Goal: Obtain resource: Download file/media

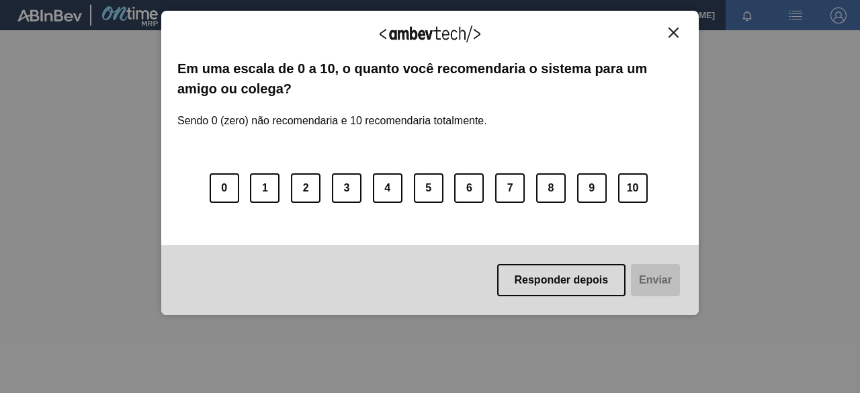
click at [669, 32] on img "Close" at bounding box center [674, 33] width 10 height 10
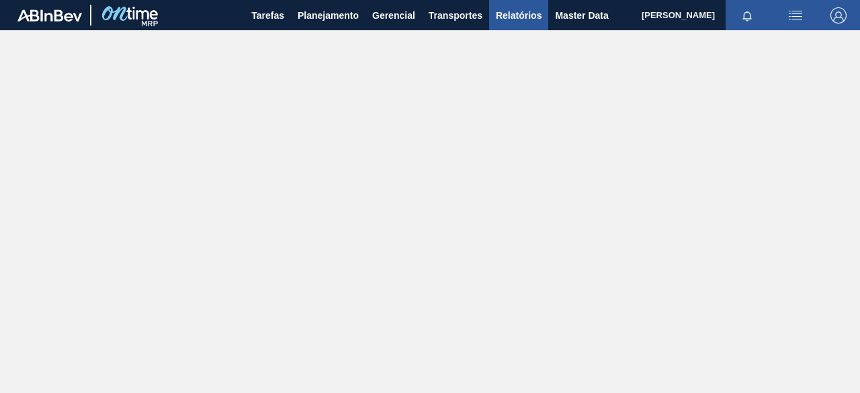
click at [501, 18] on span "Relatórios" at bounding box center [519, 15] width 46 height 16
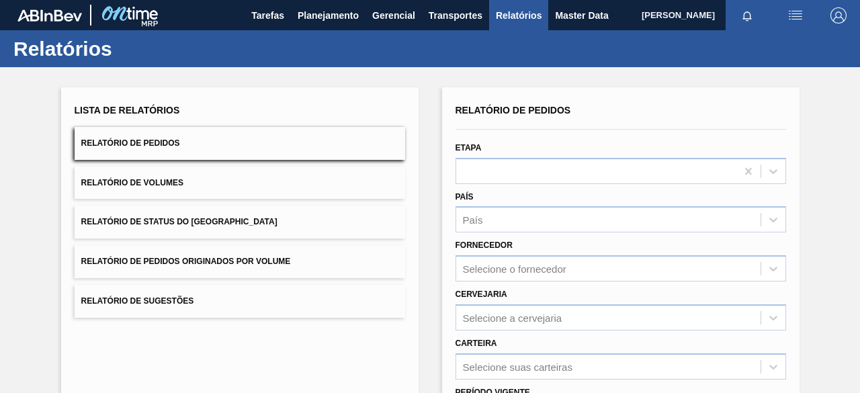
click at [275, 251] on button "Relatório de Pedidos Originados por Volume" at bounding box center [240, 261] width 331 height 33
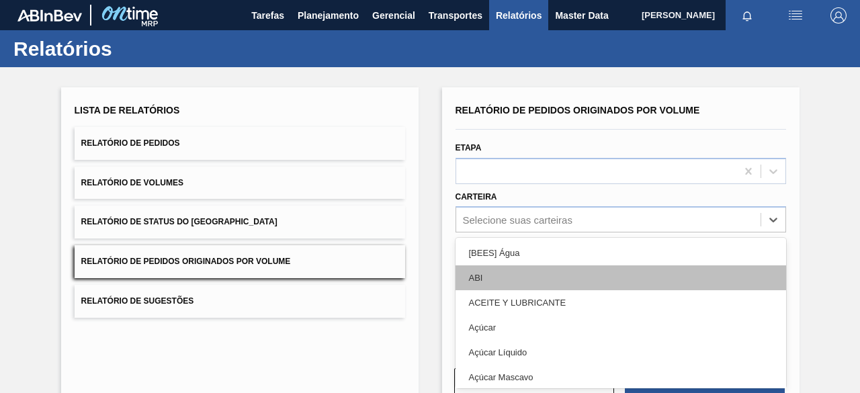
scroll to position [51, 0]
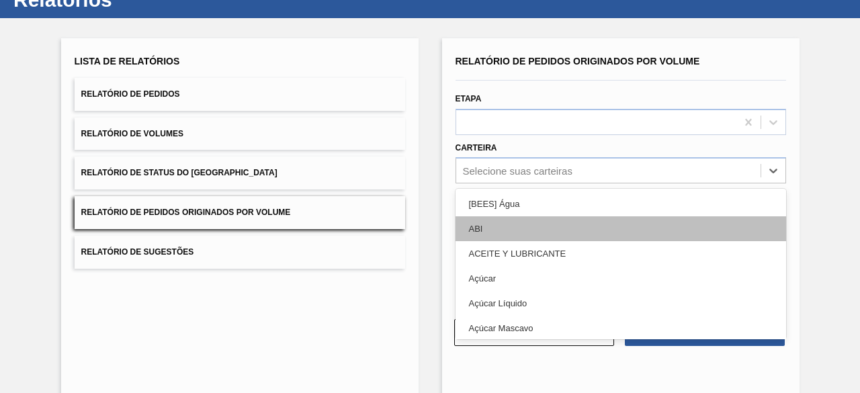
click at [513, 183] on div "option ABI focused, 2 of 101. 101 results available. Use Up and Down to choose …" at bounding box center [621, 170] width 331 height 26
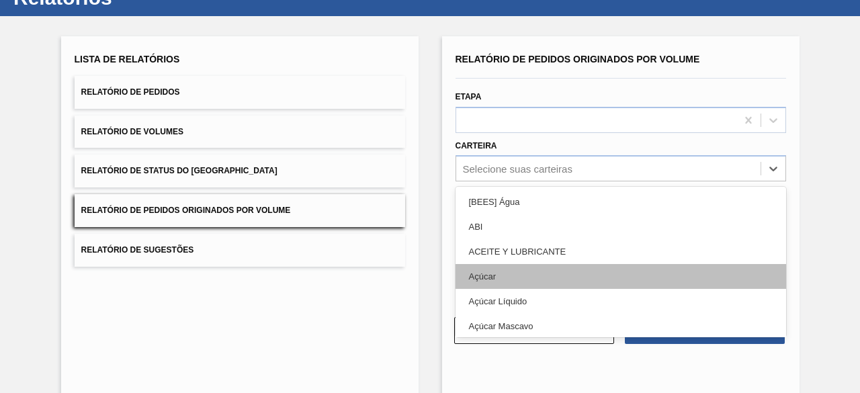
click at [517, 272] on div "Açúcar" at bounding box center [621, 276] width 331 height 25
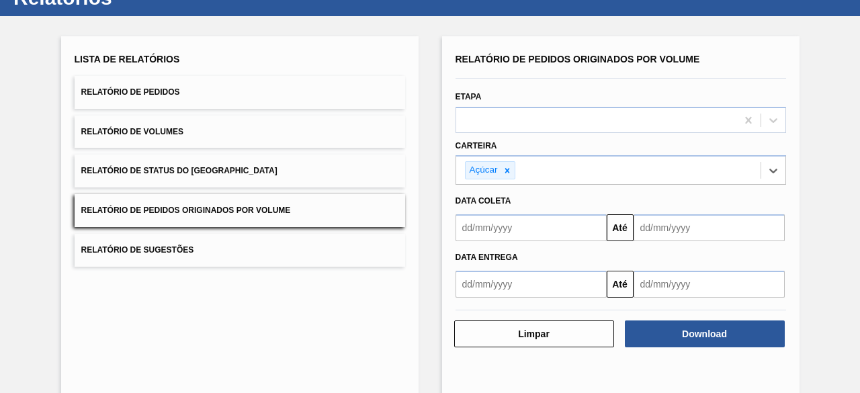
click at [538, 228] on input "text" at bounding box center [531, 227] width 151 height 27
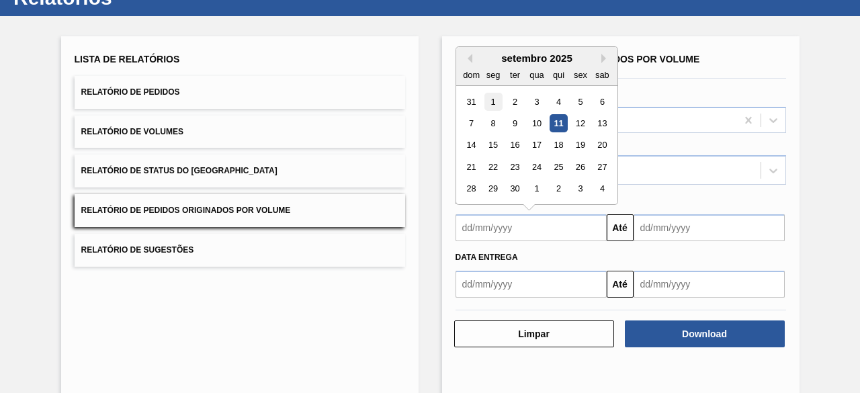
click at [490, 97] on div "1" at bounding box center [493, 102] width 18 height 18
type input "[DATE]"
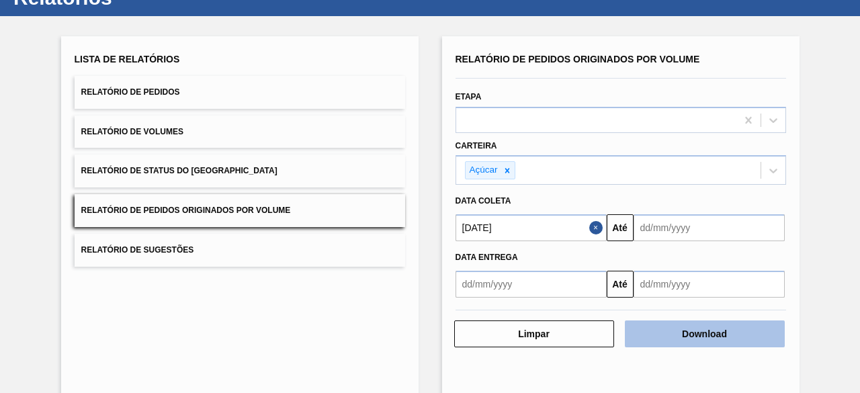
click at [735, 331] on button "Download" at bounding box center [705, 334] width 160 height 27
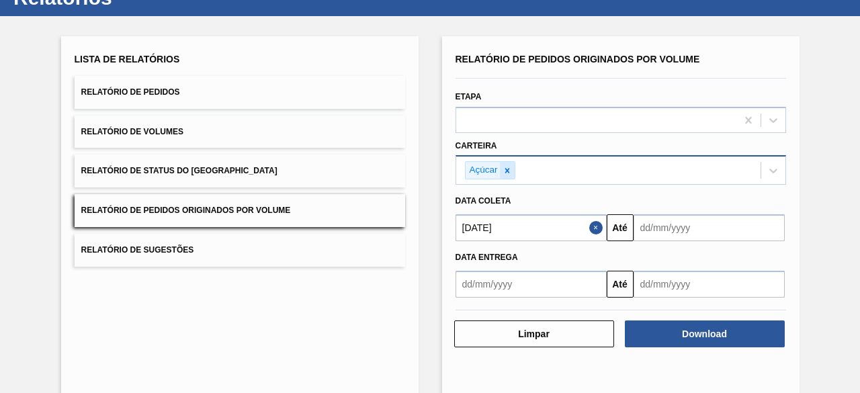
click at [507, 171] on icon at bounding box center [507, 170] width 5 height 5
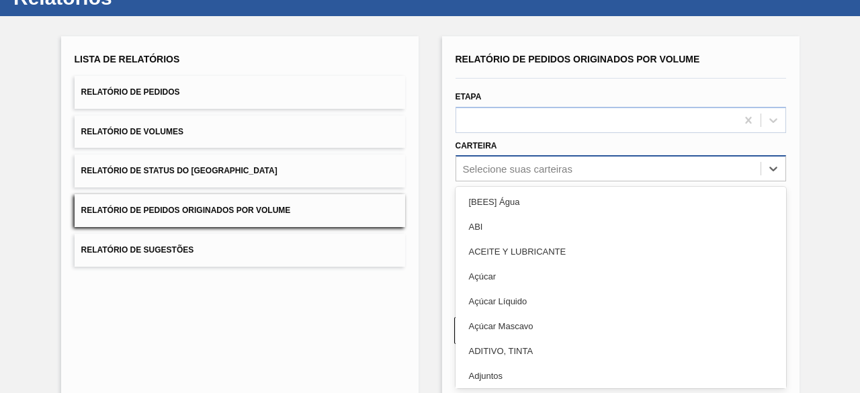
click at [507, 164] on div "Selecione suas carteiras" at bounding box center [518, 168] width 110 height 11
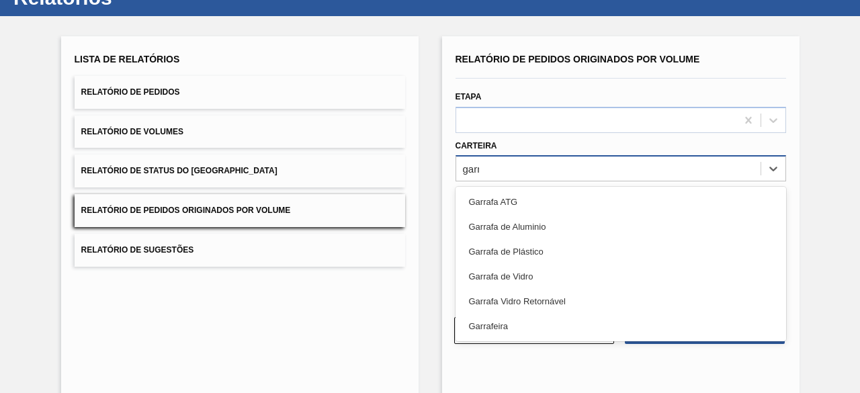
type input "garra"
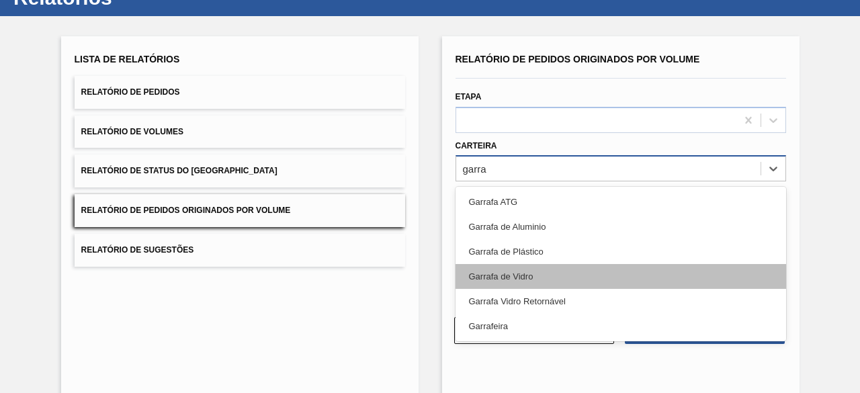
click at [547, 264] on div "Garrafa de Vidro" at bounding box center [621, 276] width 331 height 25
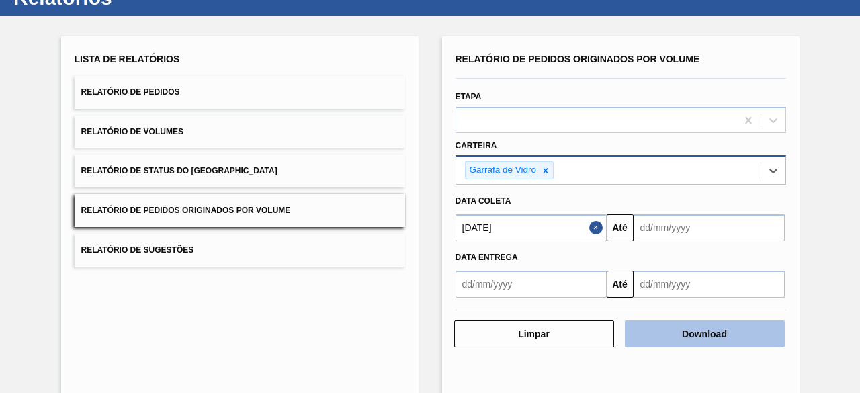
click at [735, 333] on button "Download" at bounding box center [705, 334] width 160 height 27
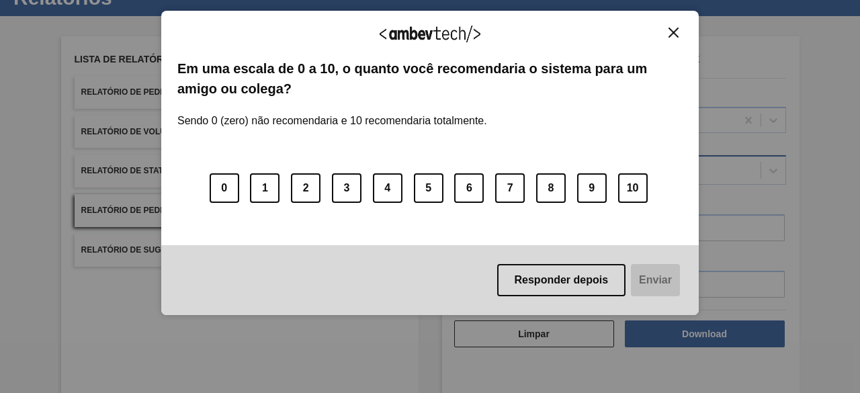
click at [677, 29] on img "Close" at bounding box center [674, 33] width 10 height 10
click at [677, 32] on img "Close" at bounding box center [674, 33] width 10 height 10
